Goal: Task Accomplishment & Management: Use online tool/utility

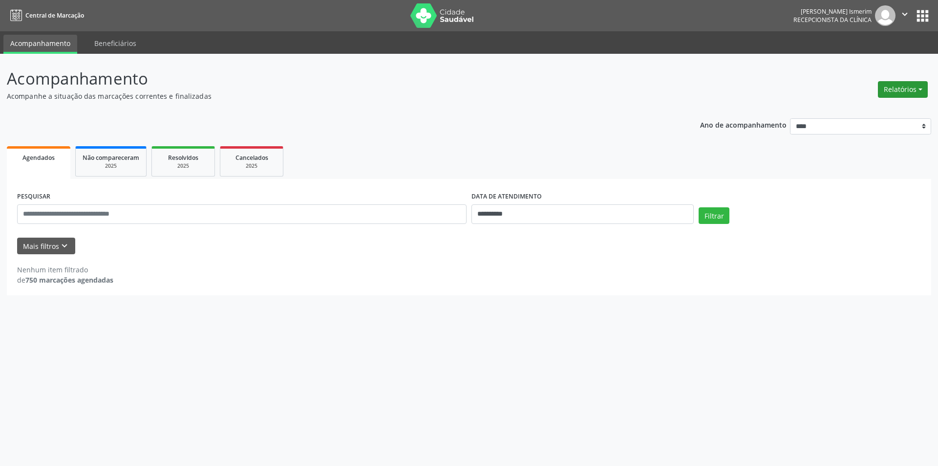
click at [908, 91] on button "Relatórios" at bounding box center [903, 89] width 50 height 17
click at [871, 109] on link "Agendamentos" at bounding box center [876, 111] width 105 height 14
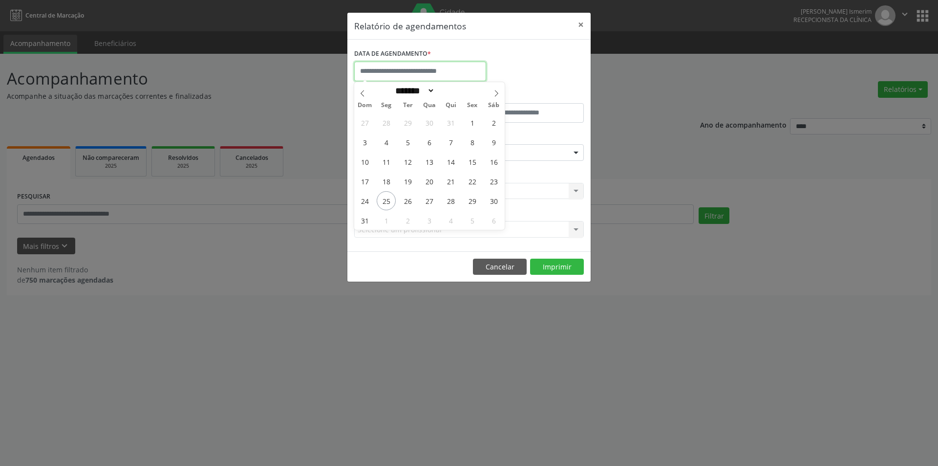
click at [402, 72] on input "text" at bounding box center [420, 72] width 132 height 20
click at [411, 201] on span "26" at bounding box center [407, 200] width 19 height 19
type input "**********"
click at [411, 201] on span "26" at bounding box center [407, 200] width 19 height 19
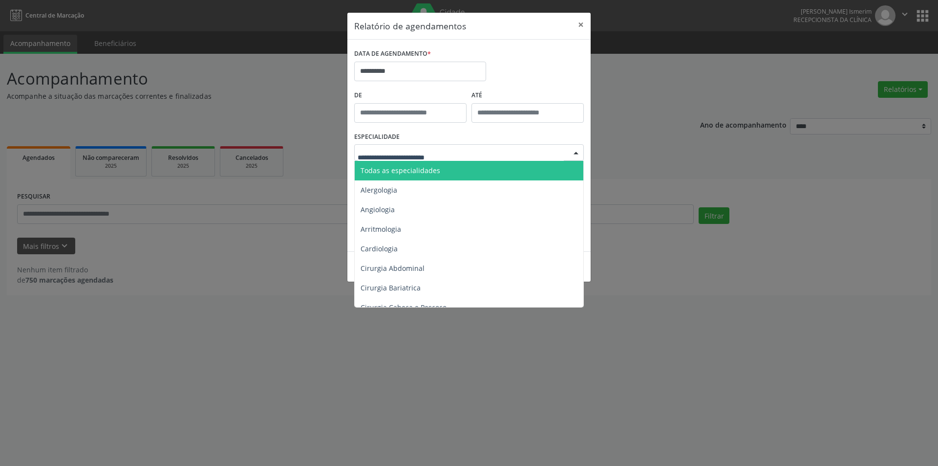
click at [567, 150] on div "Todas as especialidades Alergologia Angiologia Arritmologia Cardiologia Cirurgi…" at bounding box center [469, 152] width 230 height 17
click at [413, 169] on span "Todas as especialidades" at bounding box center [401, 170] width 80 height 9
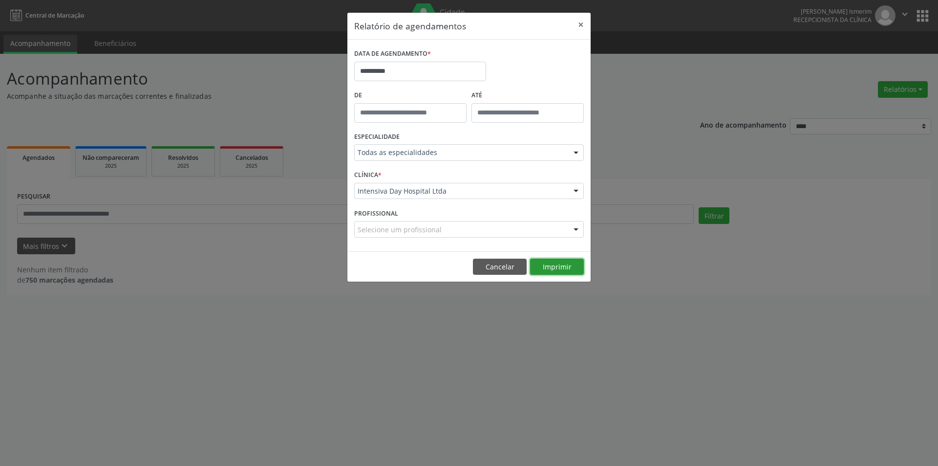
click at [561, 266] on button "Imprimir" at bounding box center [557, 267] width 54 height 17
